Goal: Information Seeking & Learning: Understand process/instructions

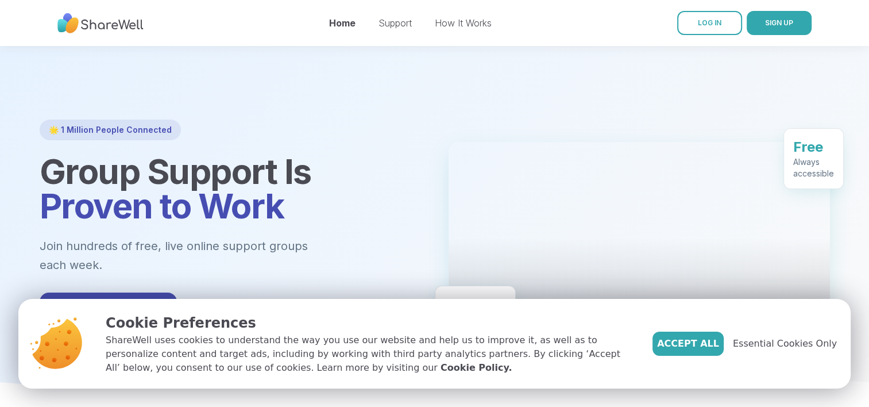
click at [365, 142] on div "🌟 1 Million People Connected Group Support Is Proven to Work Join hundreds of f…" at bounding box center [230, 236] width 381 height 235
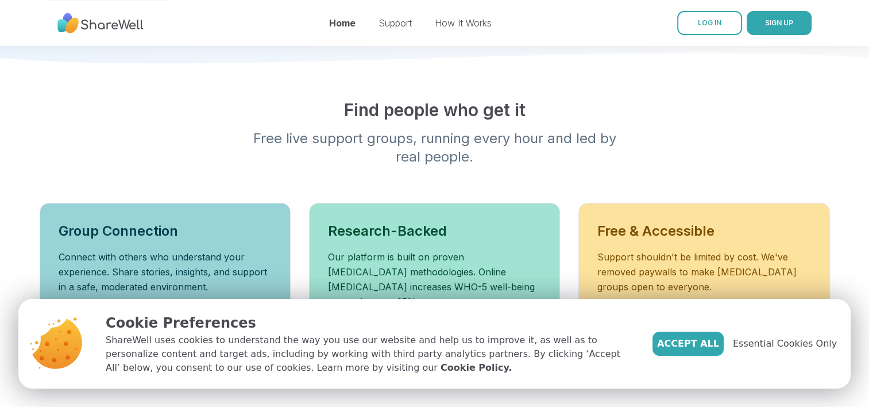
scroll to position [345, 0]
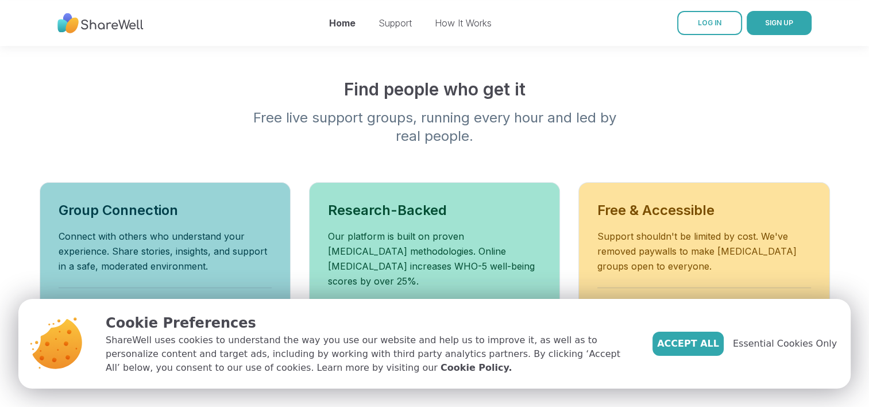
click at [700, 339] on span "Accept All" at bounding box center [688, 343] width 62 height 14
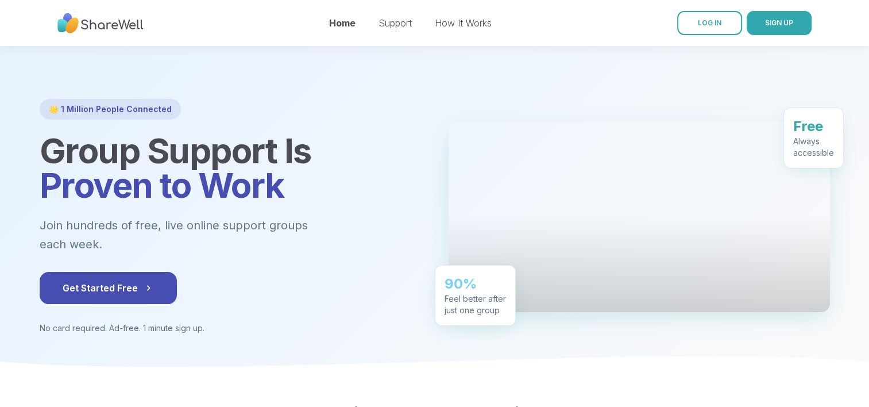
scroll to position [0, 0]
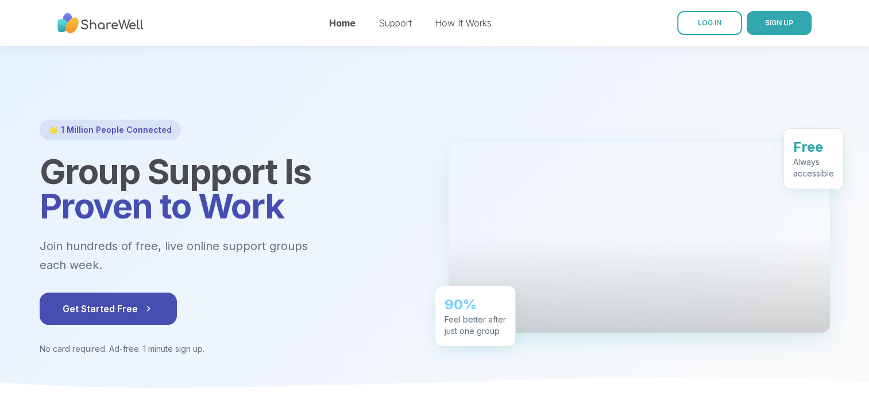
click at [560, 33] on nav "Home Support How It Works LOG IN SIGN UP" at bounding box center [434, 23] width 869 height 46
click at [393, 26] on link "Support" at bounding box center [394, 22] width 33 height 11
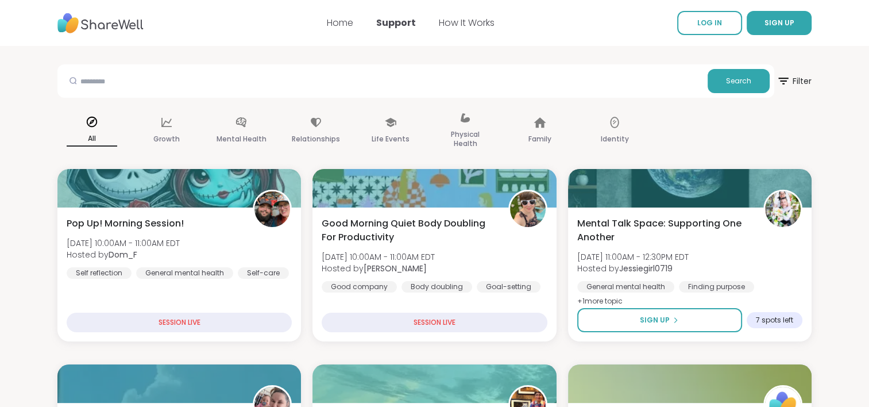
click at [537, 18] on nav "Home Support How It Works LOG IN SIGN UP" at bounding box center [434, 23] width 869 height 46
click at [481, 28] on link "How It Works" at bounding box center [467, 22] width 56 height 13
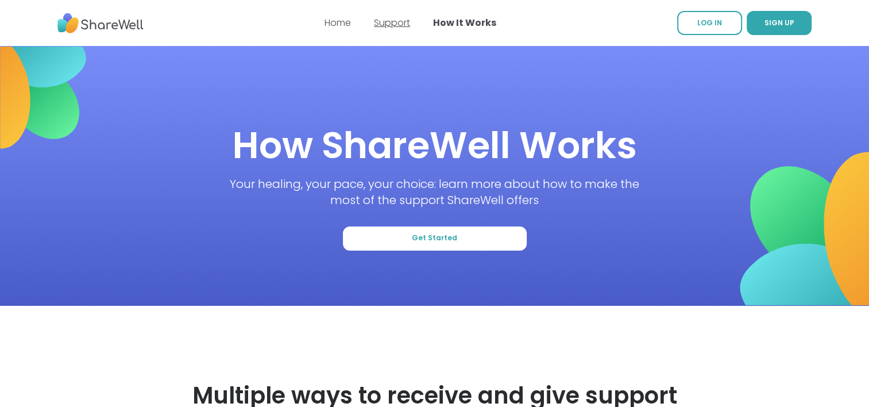
click at [392, 25] on link "Support" at bounding box center [392, 22] width 36 height 13
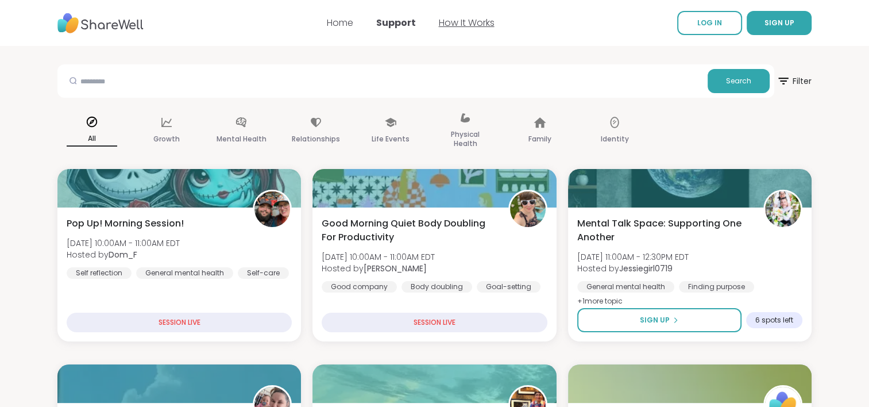
click at [456, 25] on link "How It Works" at bounding box center [467, 22] width 56 height 13
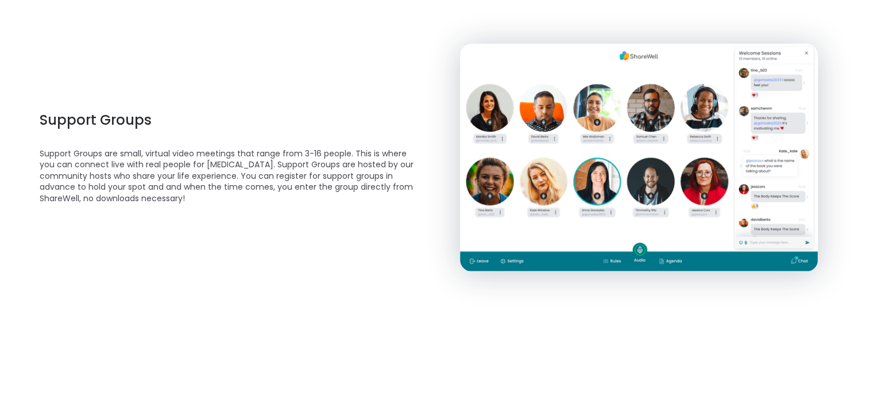
scroll to position [459, 0]
